Goal: Task Accomplishment & Management: Manage account settings

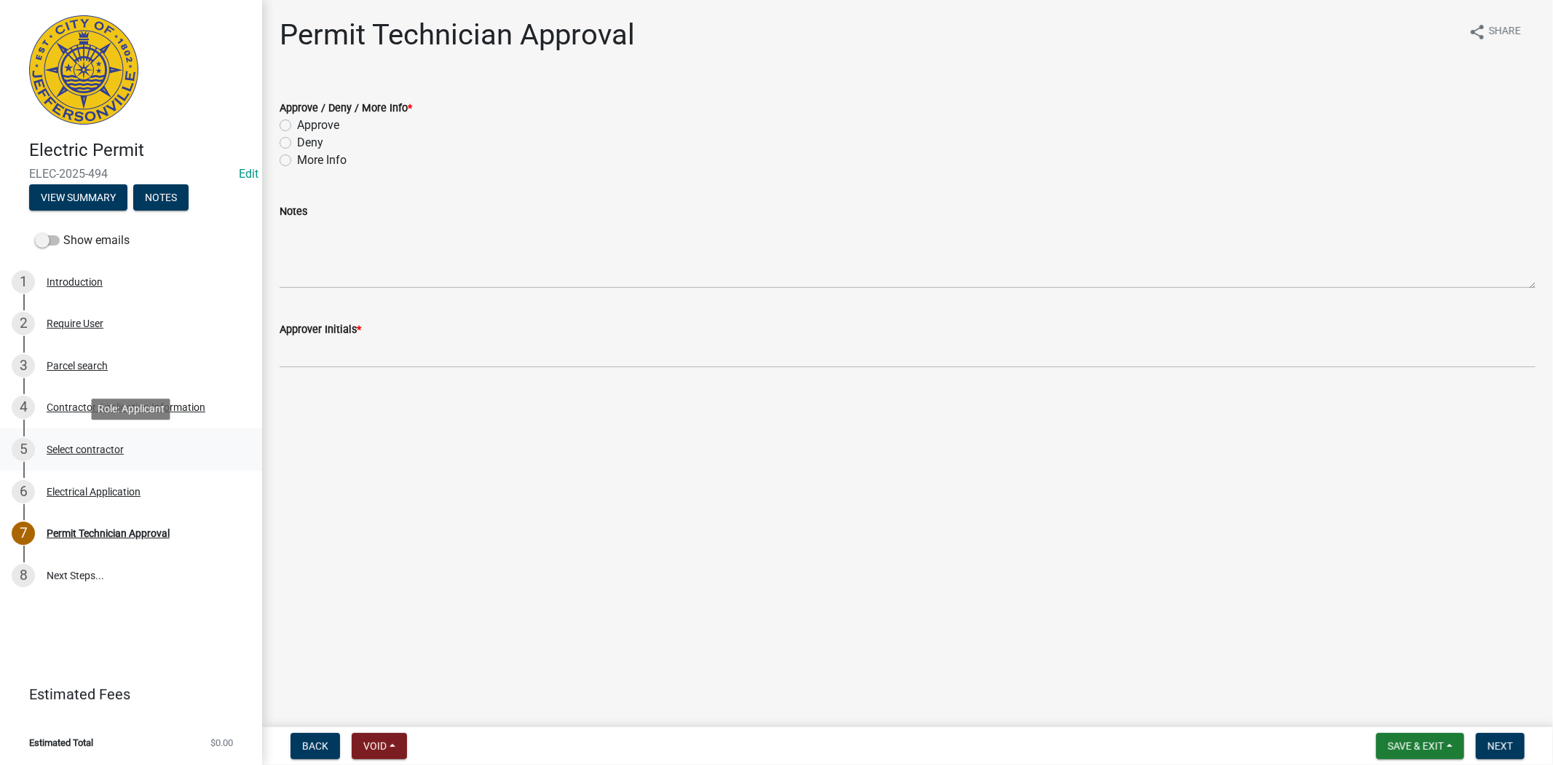
click at [107, 449] on div "Select contractor" at bounding box center [85, 449] width 77 height 10
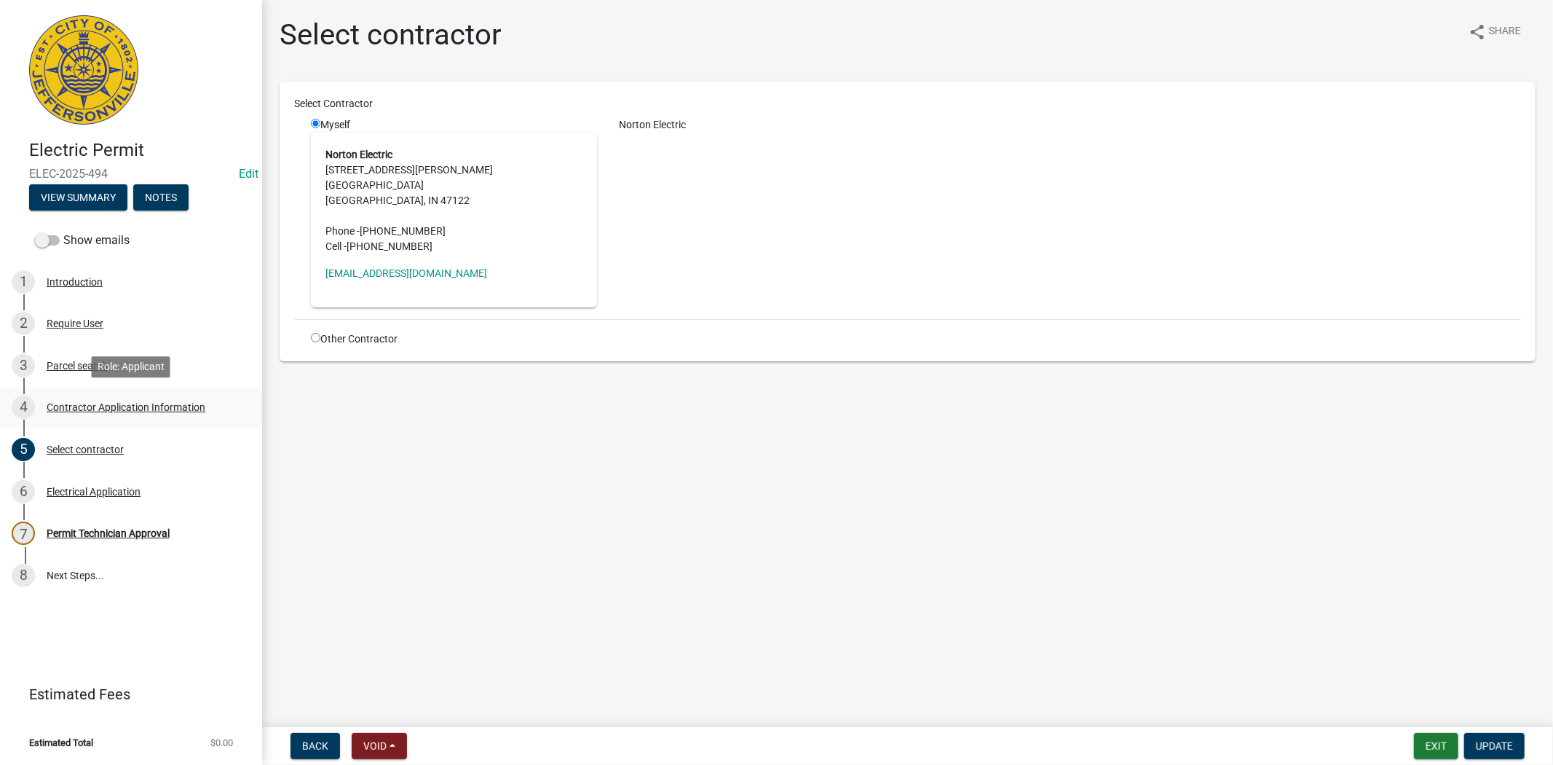
click at [97, 410] on div "Contractor Application Information" at bounding box center [126, 407] width 159 height 10
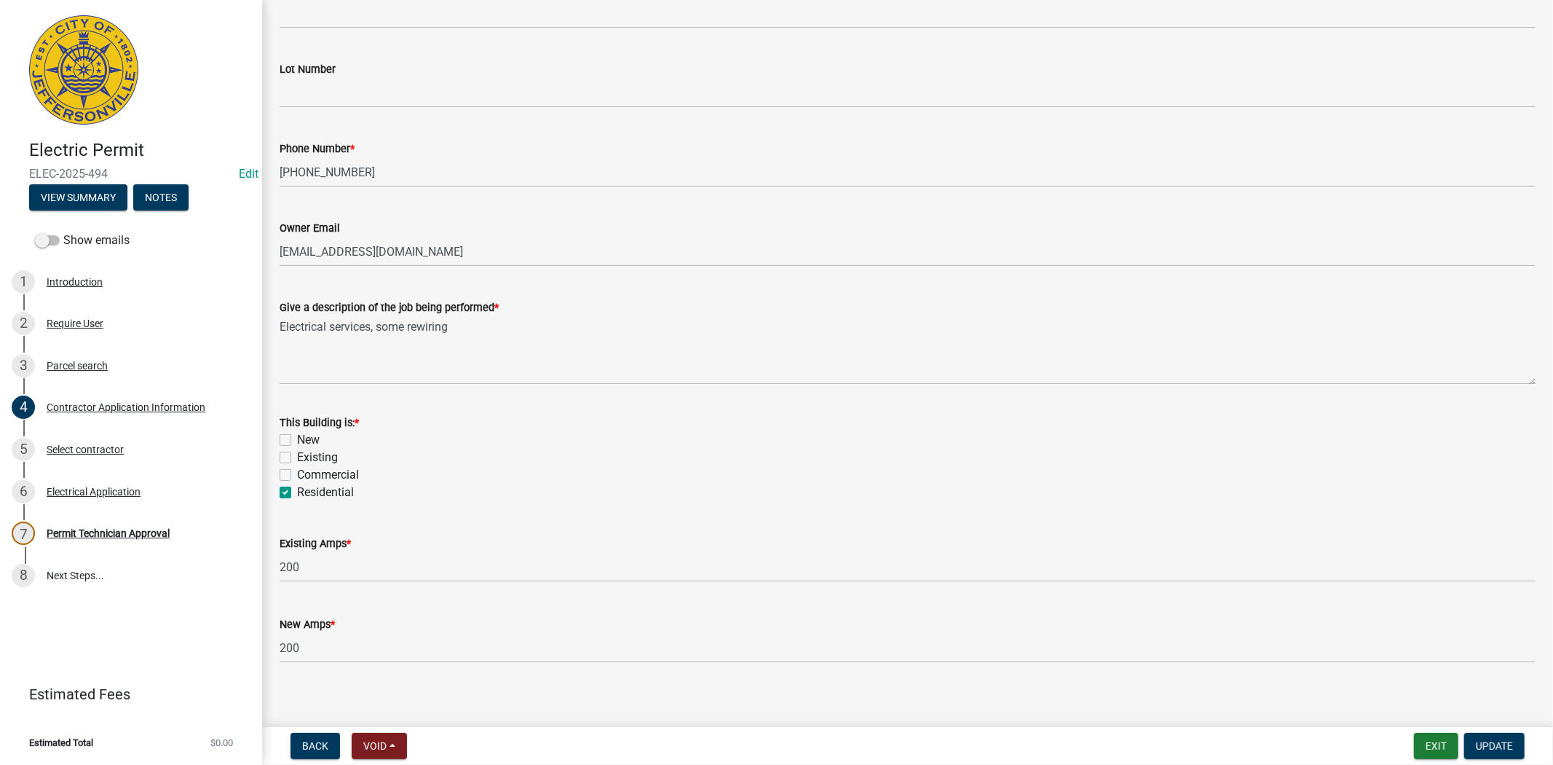
scroll to position [486, 0]
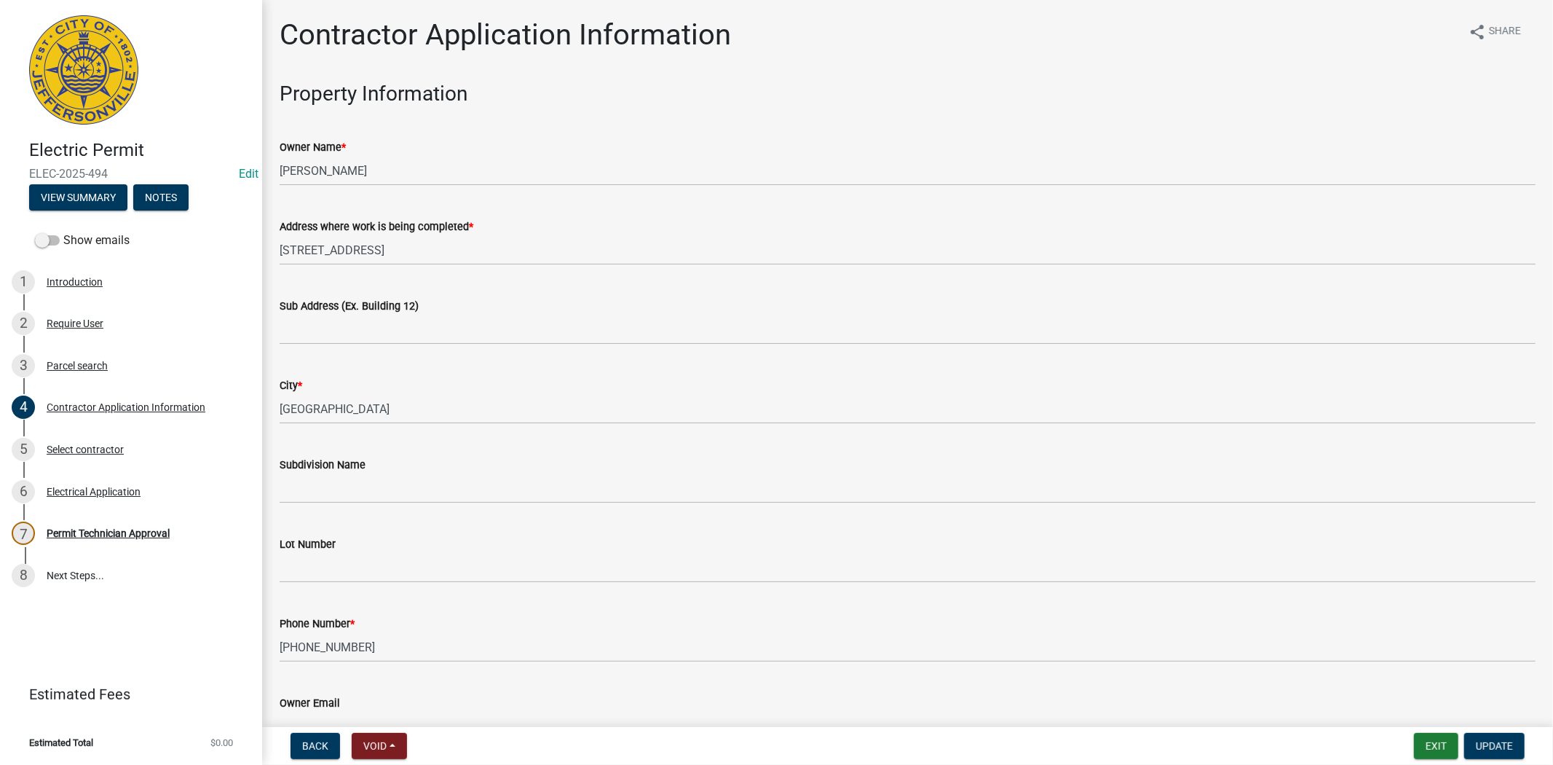
scroll to position [486, 0]
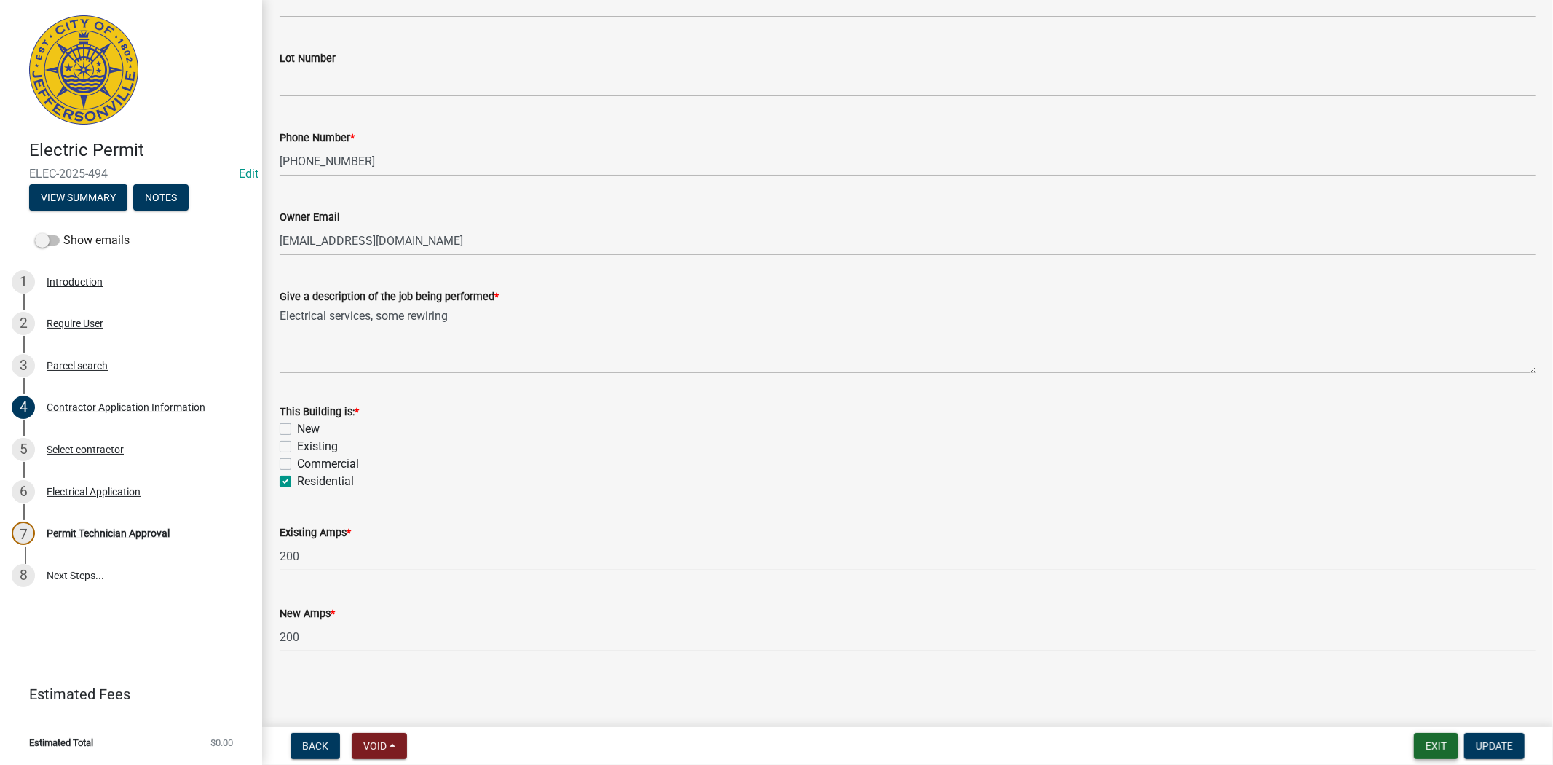
click at [1435, 747] on button "Exit" at bounding box center [1436, 746] width 44 height 26
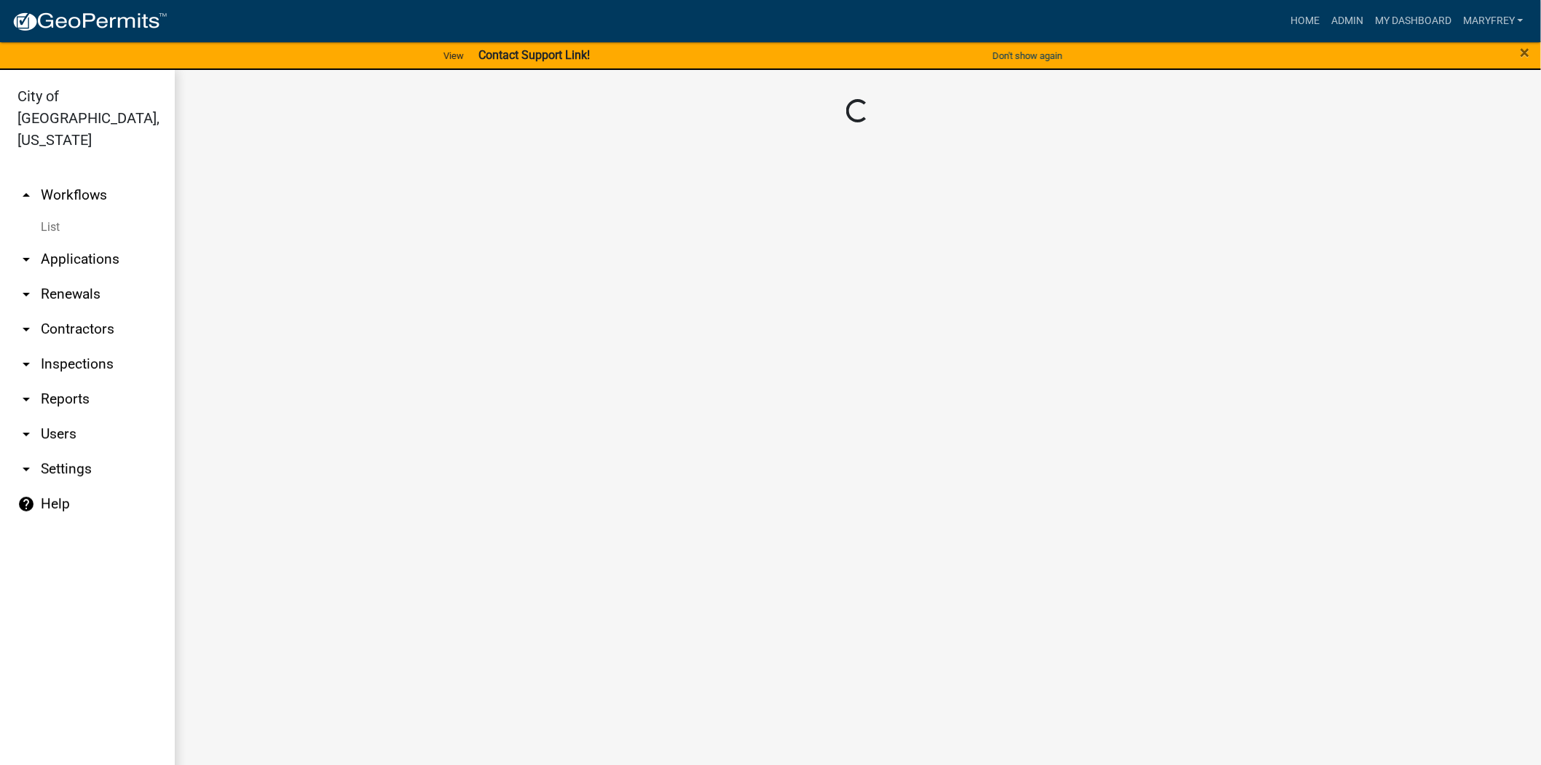
click at [86, 242] on link "arrow_drop_down Applications" at bounding box center [87, 259] width 175 height 35
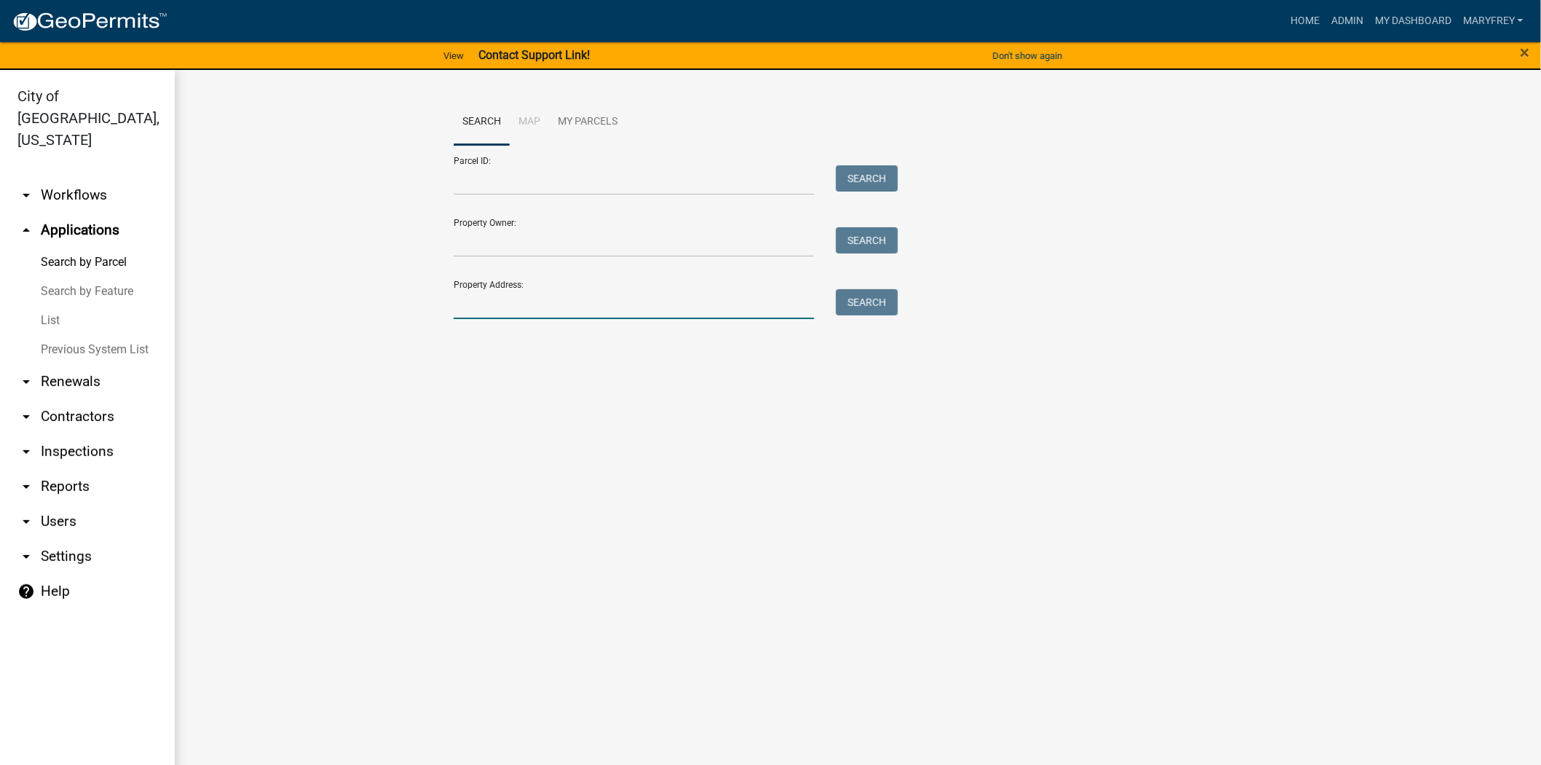
click at [466, 311] on input "Property Address:" at bounding box center [634, 304] width 361 height 30
type input "1202"
click at [868, 309] on button "Search" at bounding box center [867, 302] width 62 height 26
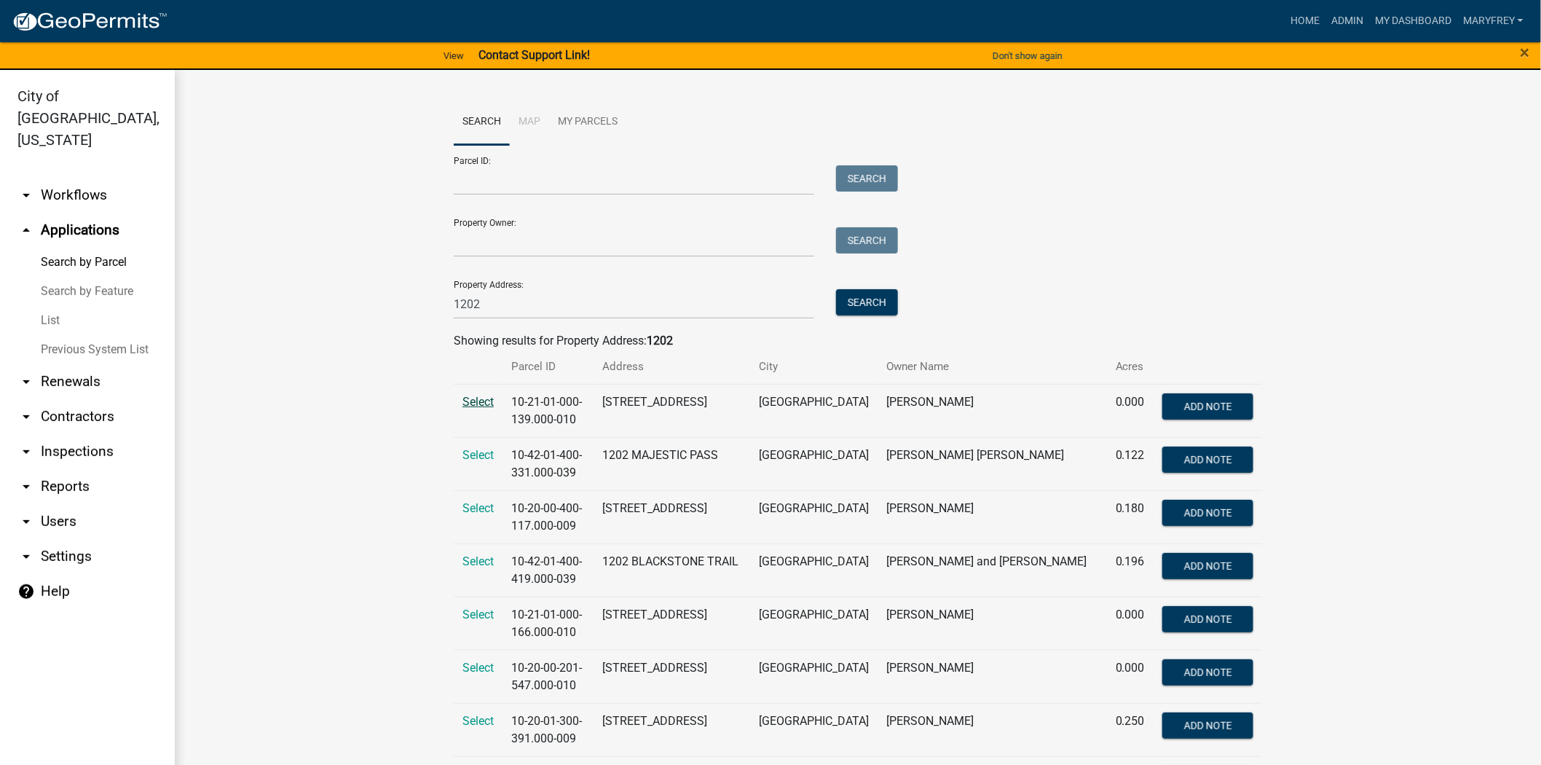
click at [470, 409] on span "Select" at bounding box center [477, 402] width 31 height 14
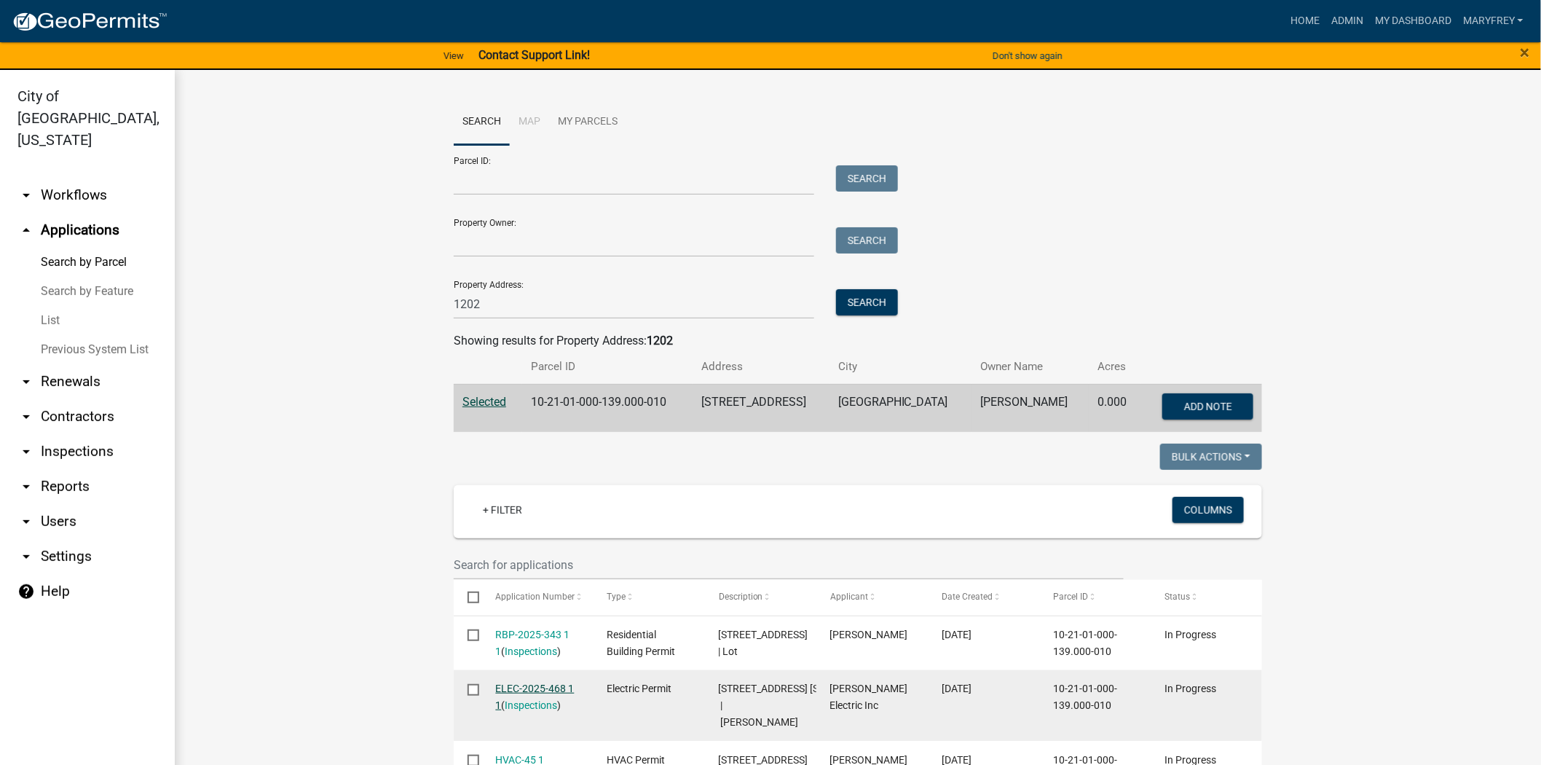
click at [515, 688] on link "ELEC-2025-468 1 1" at bounding box center [535, 696] width 79 height 28
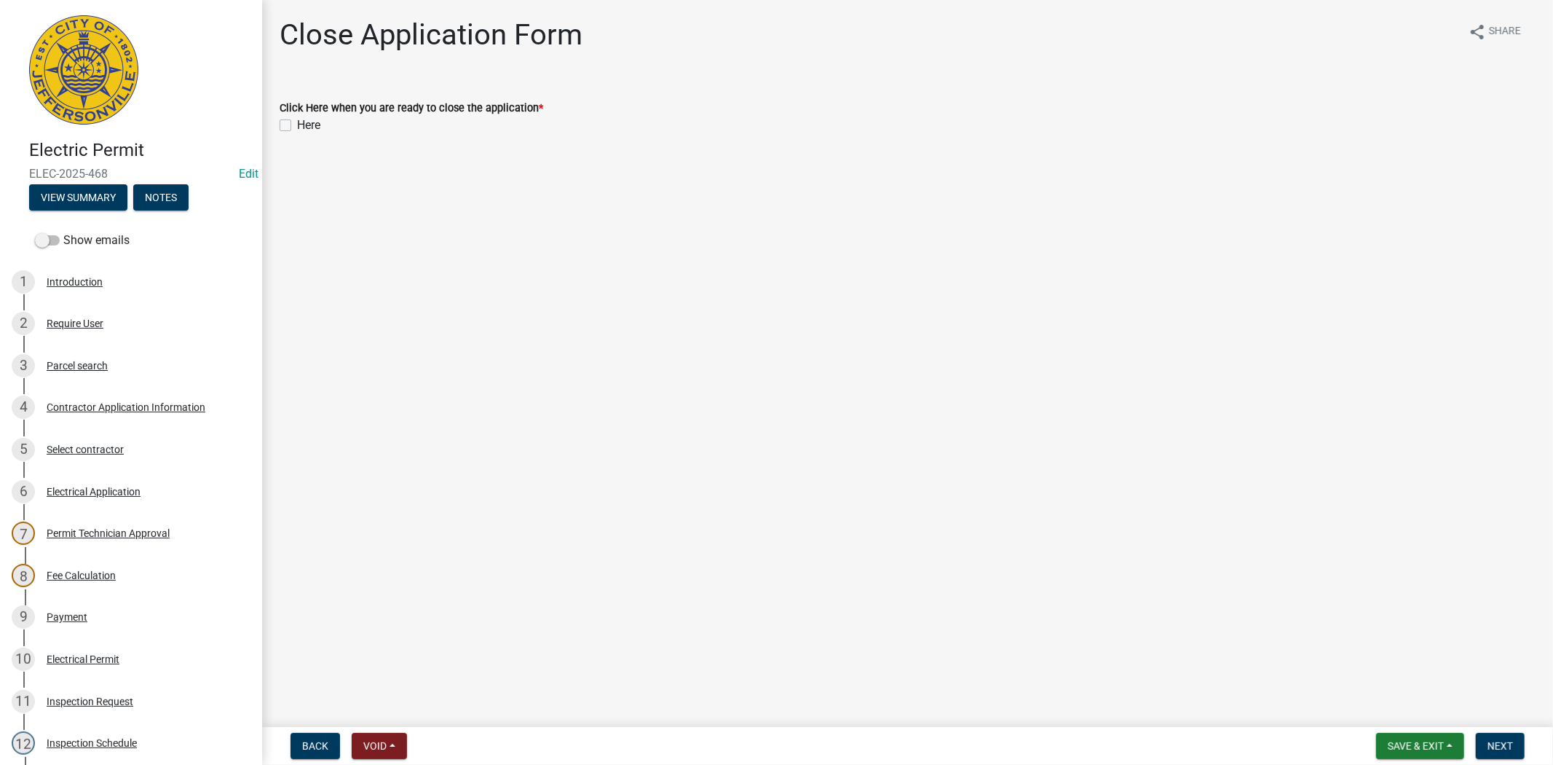
click at [297, 126] on label "Here" at bounding box center [308, 125] width 23 height 17
click at [297, 126] on input "Here" at bounding box center [301, 121] width 9 height 9
checkbox input "true"
click at [1509, 741] on span "Next" at bounding box center [1500, 746] width 25 height 12
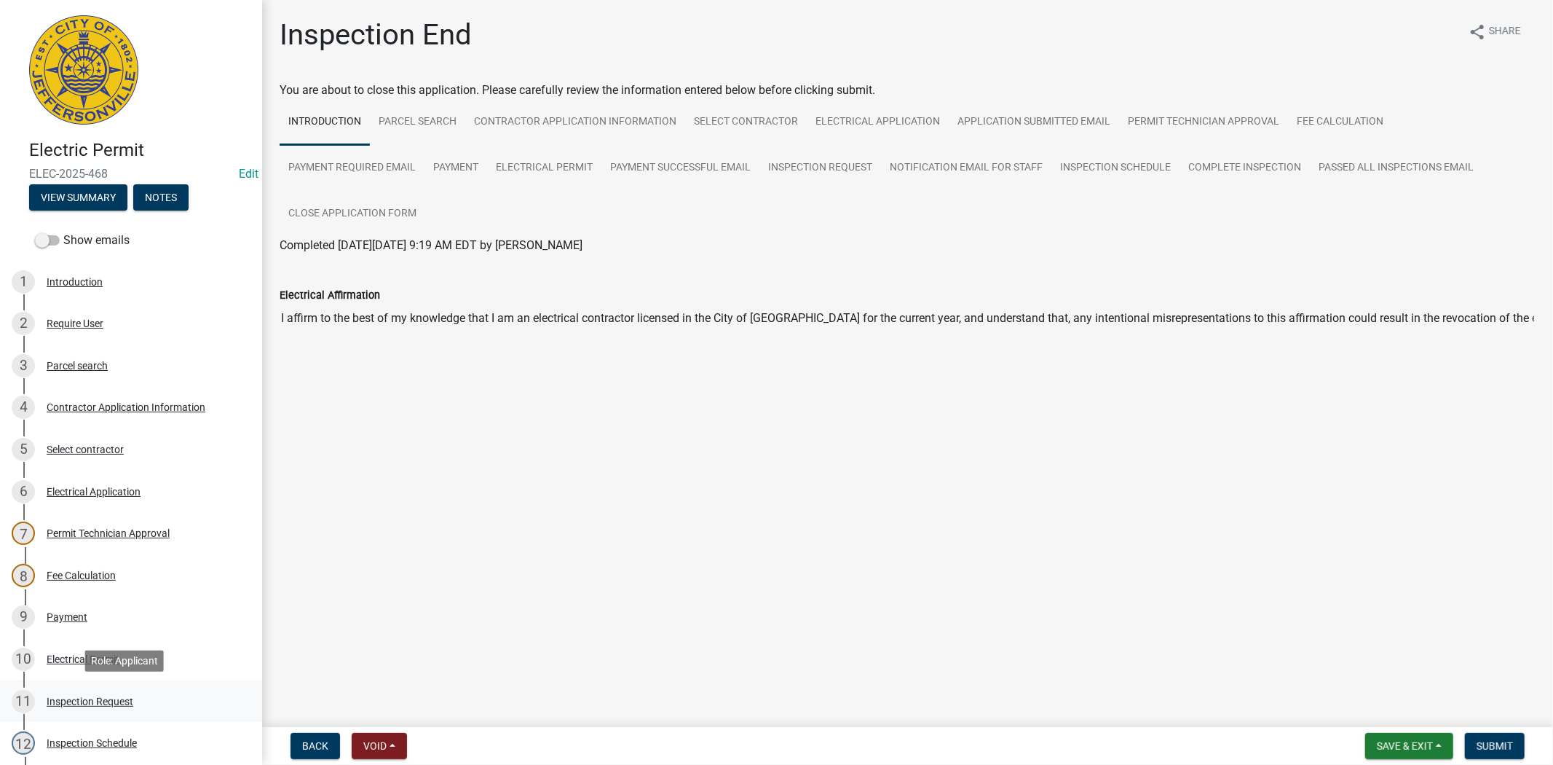
click at [78, 704] on div "Inspection Request" at bounding box center [90, 701] width 87 height 10
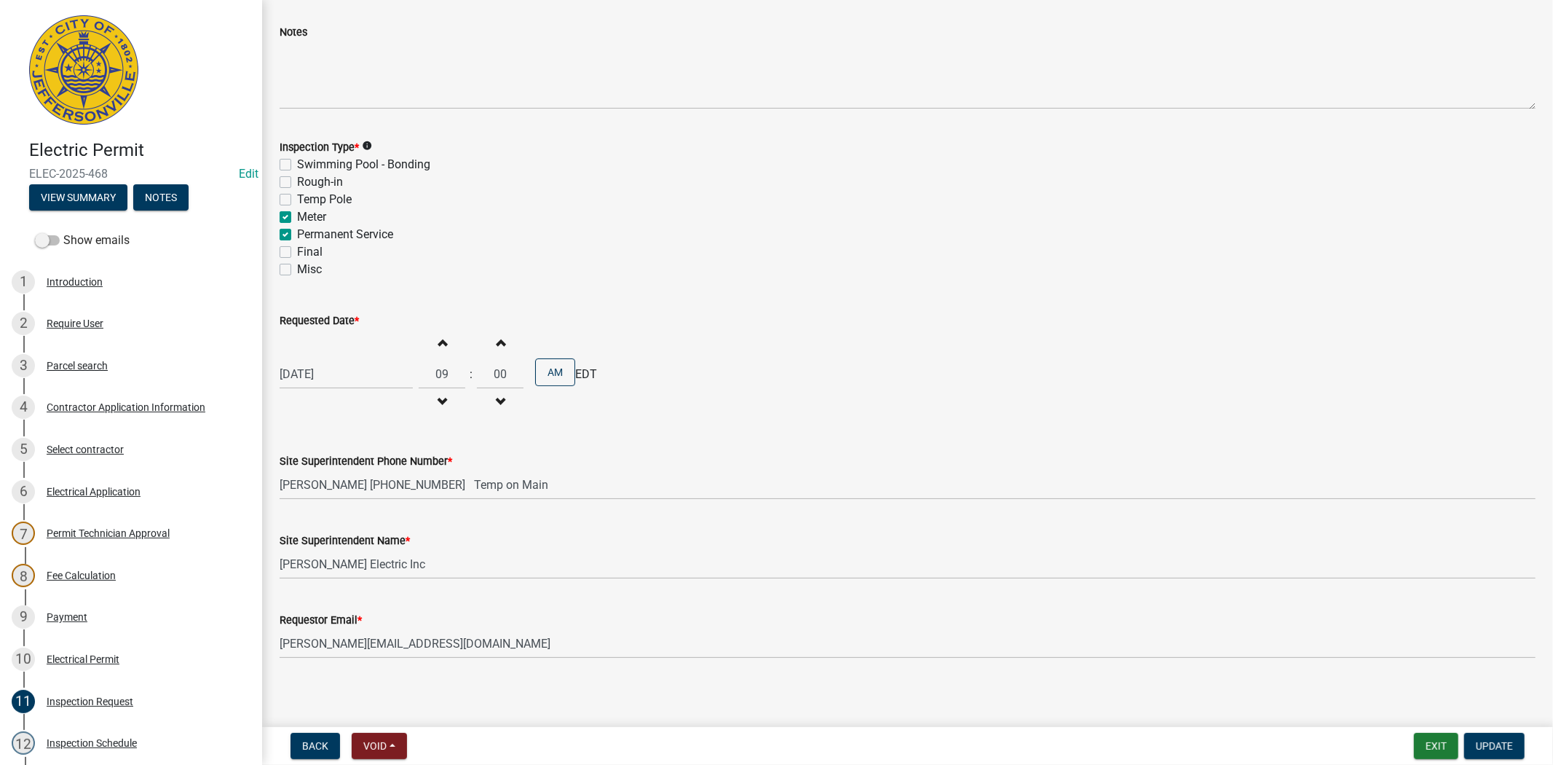
scroll to position [84, 0]
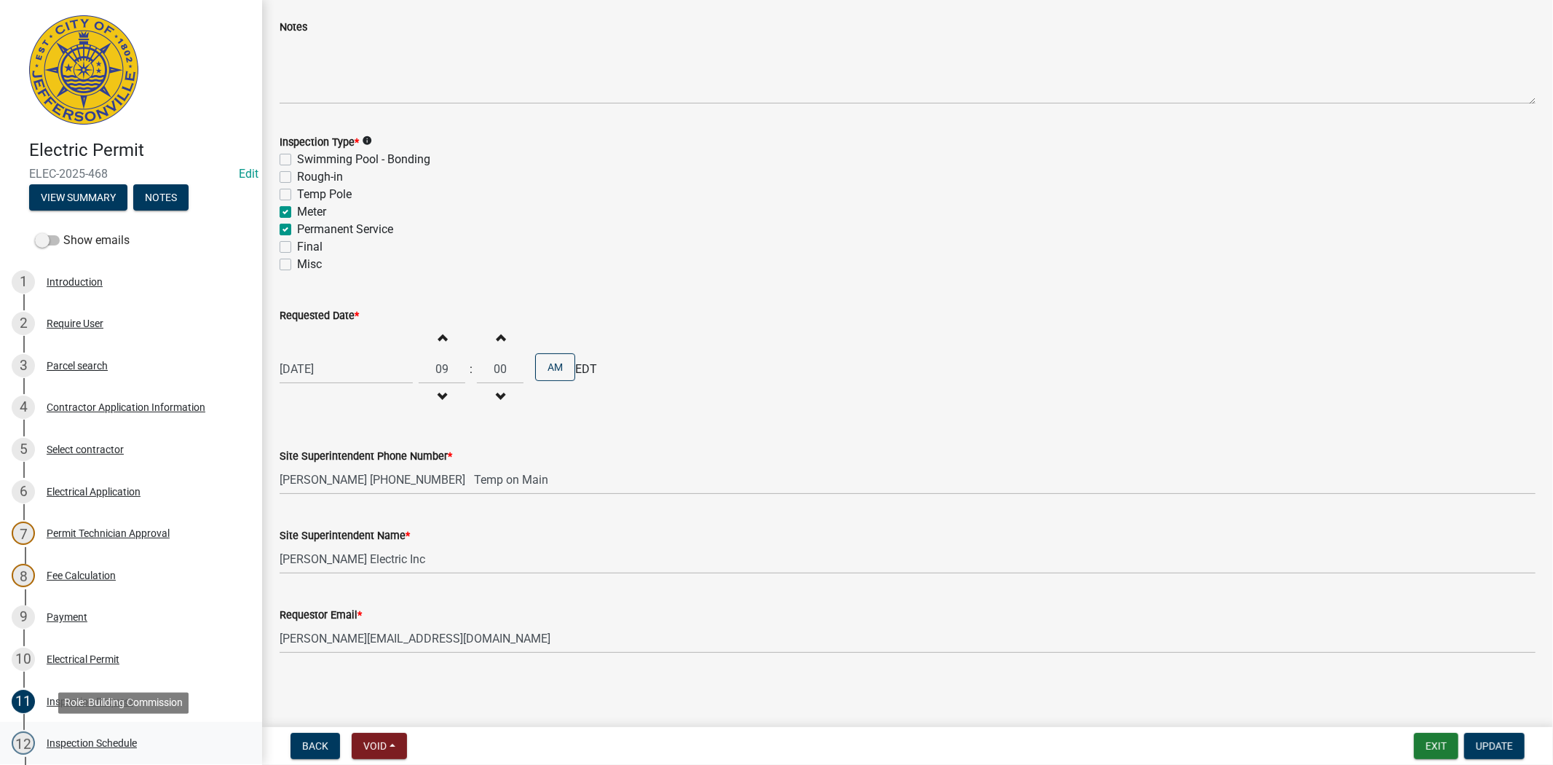
click at [76, 741] on div "Inspection Schedule" at bounding box center [92, 743] width 90 height 10
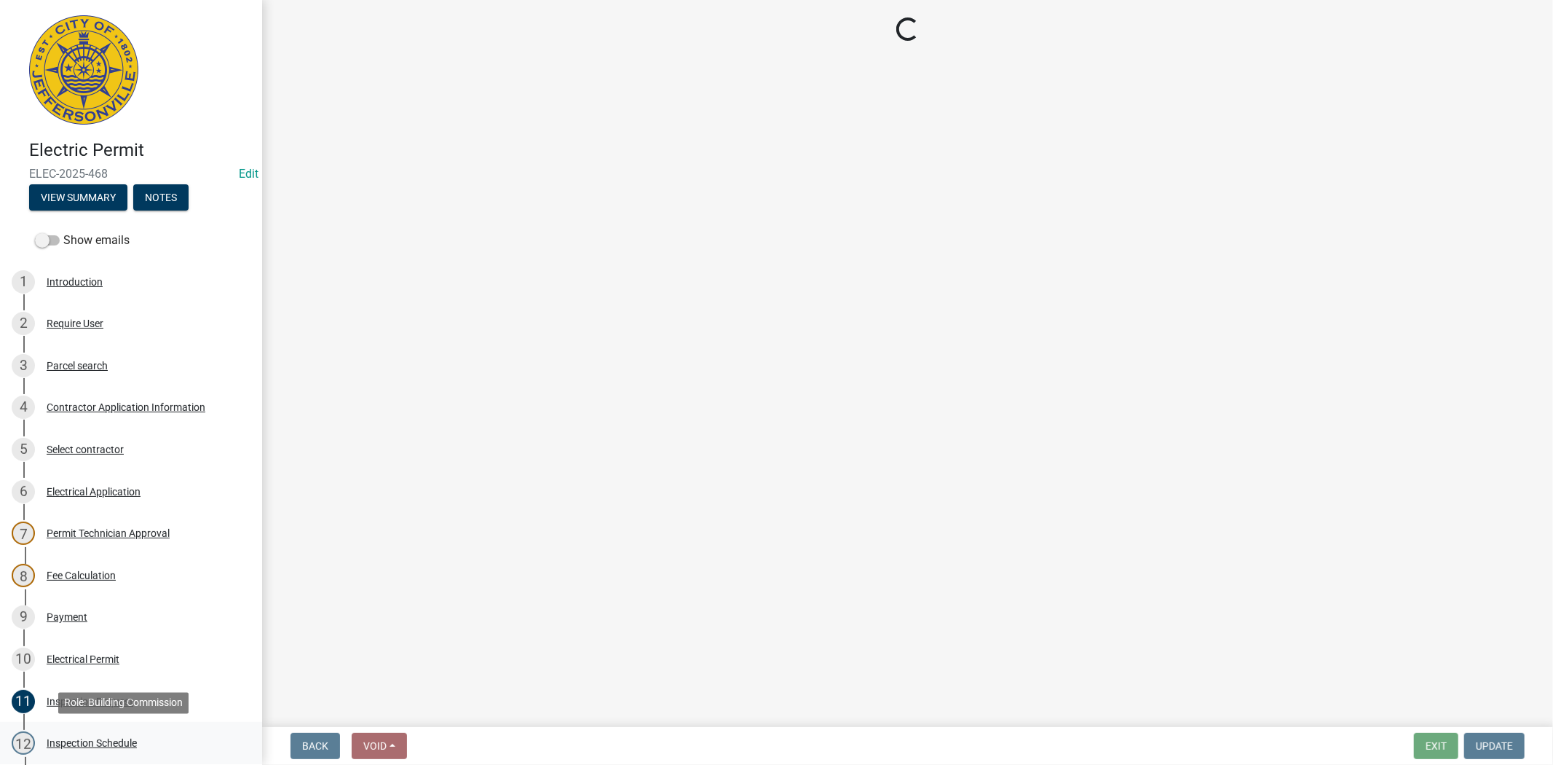
select select "36a8b8f0-2ef8-43e9-ae06-718f51af8d36"
